Goal: Transaction & Acquisition: Purchase product/service

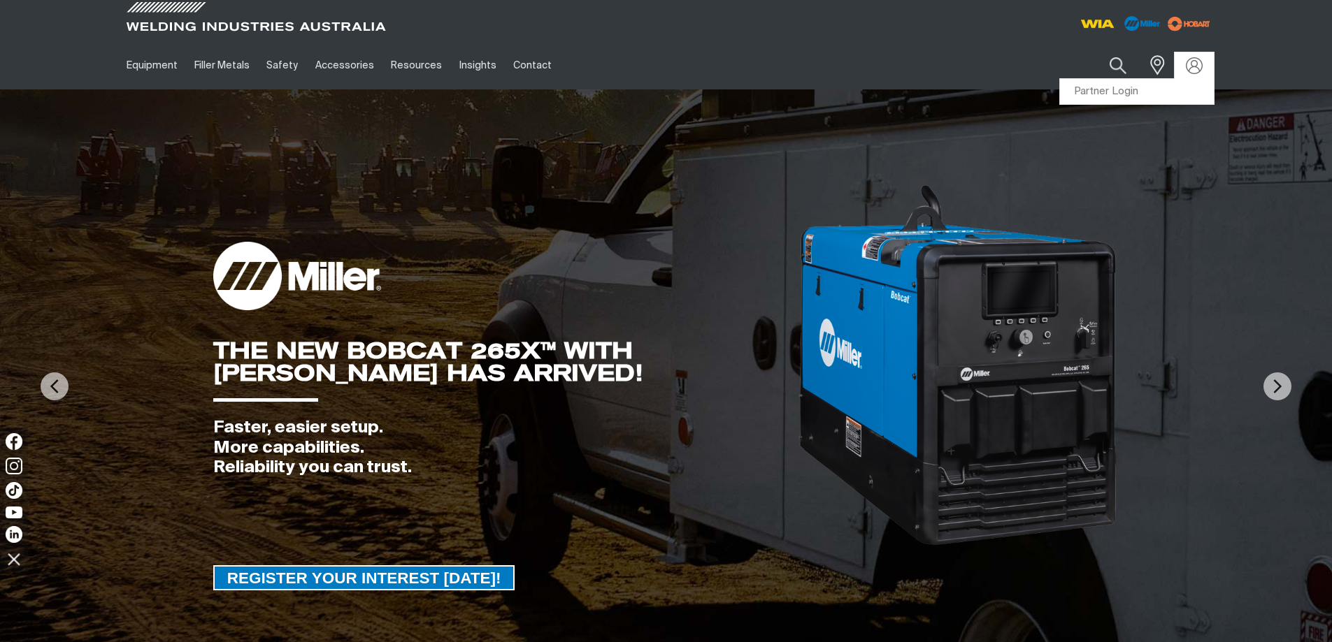
click at [1198, 63] on img at bounding box center [1194, 65] width 17 height 17
click at [1170, 92] on link "Partner Login" at bounding box center [1137, 92] width 154 height 26
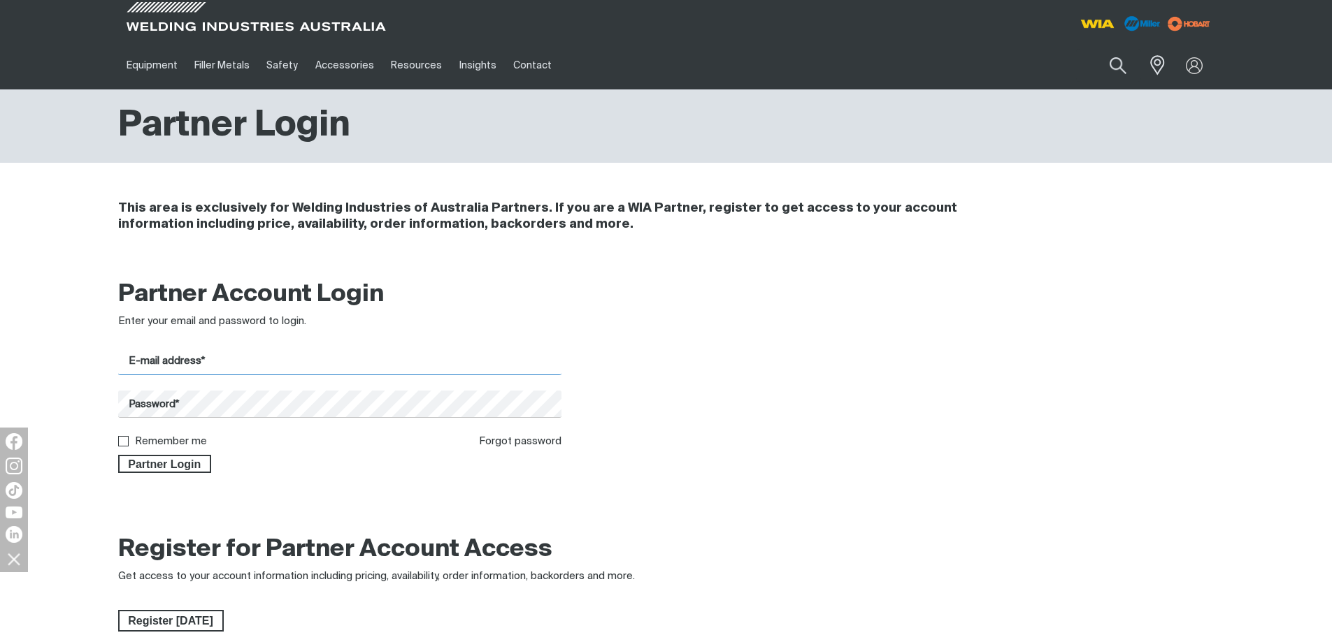
type input "[EMAIL_ADDRESS][DOMAIN_NAME]"
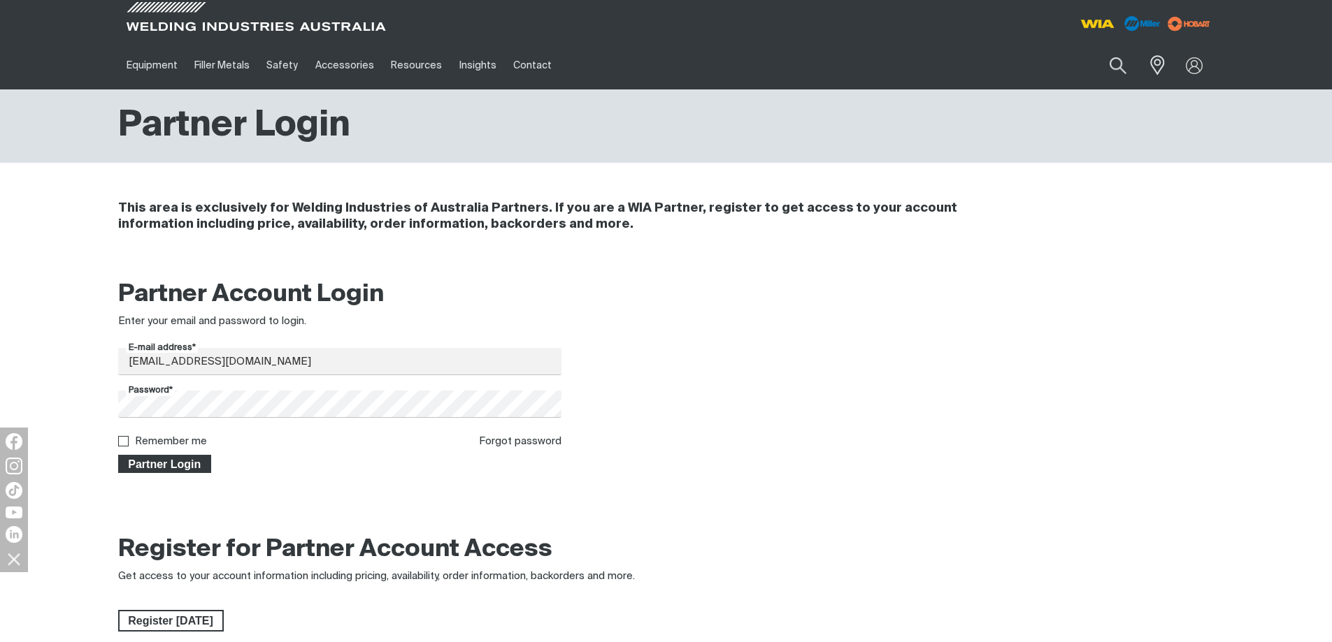
click at [166, 466] on span "Partner Login" at bounding box center [165, 464] width 91 height 18
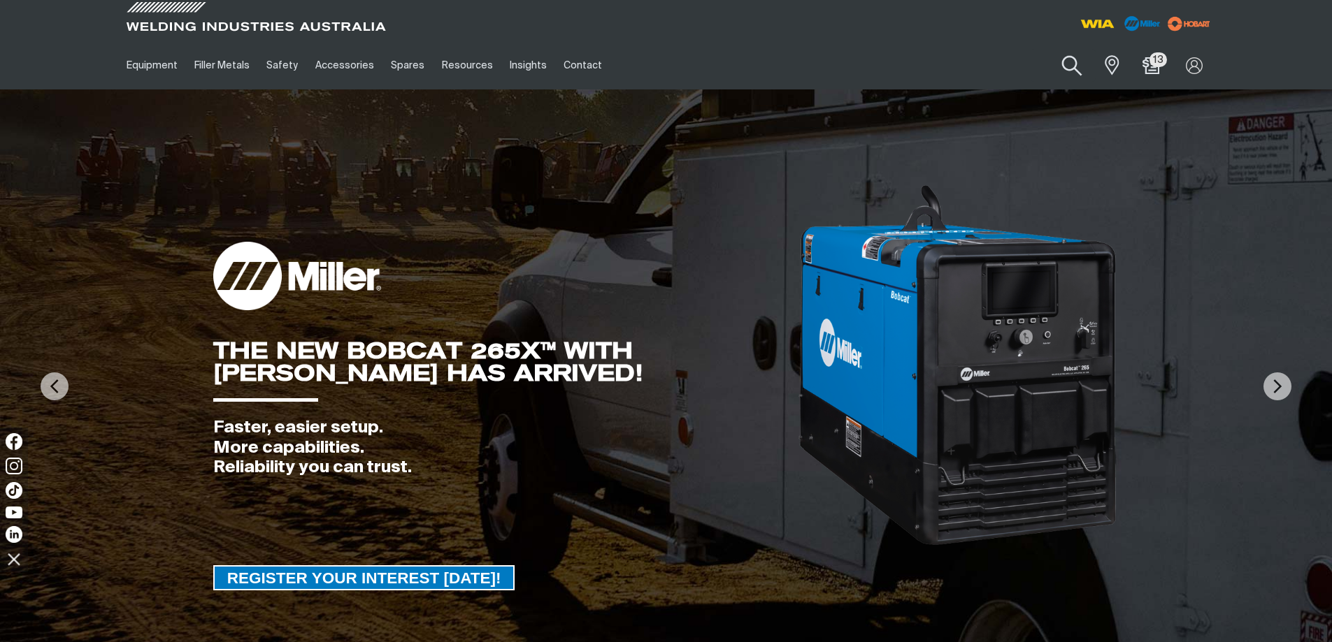
click at [1058, 59] on button "Search products" at bounding box center [1072, 66] width 57 height 40
click at [952, 55] on input "Search" at bounding box center [986, 65] width 215 height 31
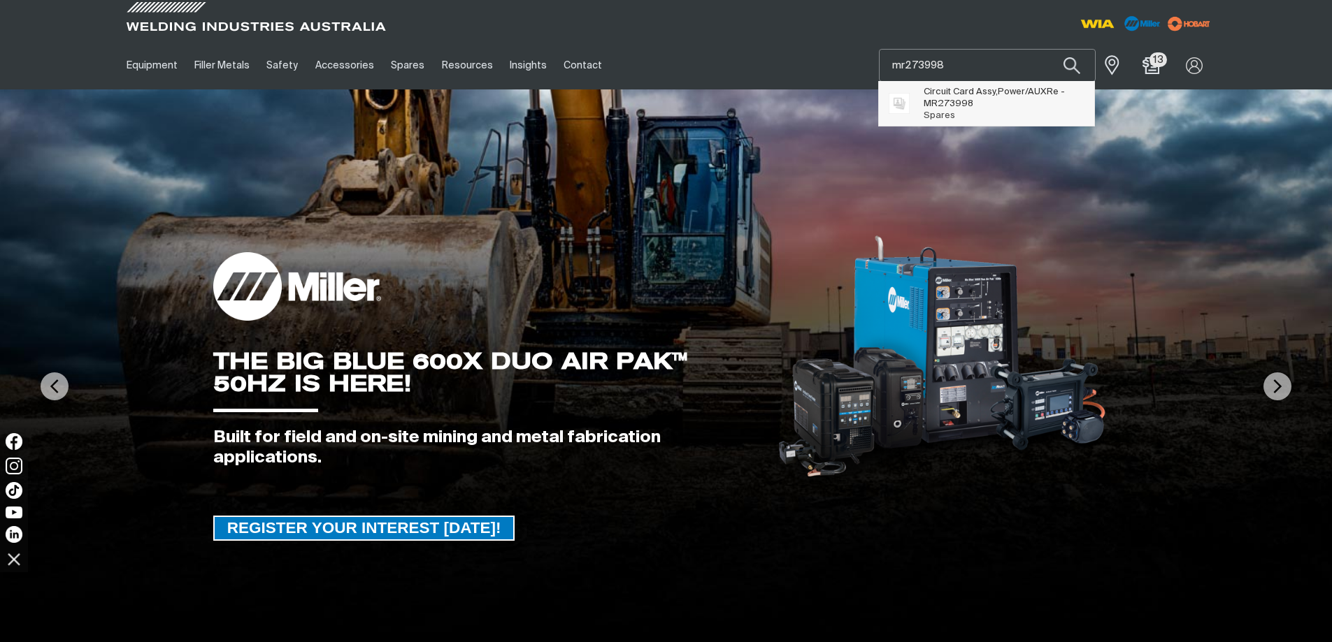
type input "mr273998"
click at [959, 95] on span "Circuit Card Assy,Power/AUXRe - MR273998" at bounding box center [1004, 98] width 160 height 24
